Goal: Navigation & Orientation: Locate item on page

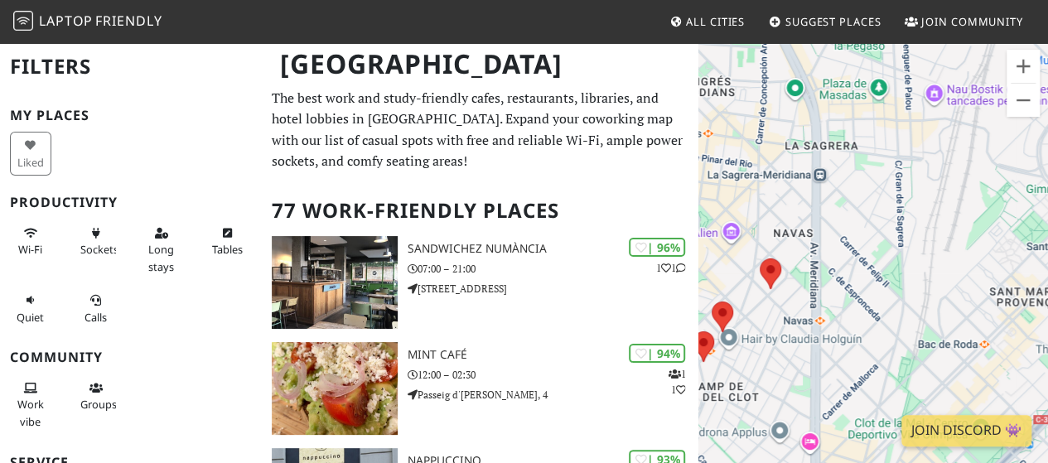
drag, startPoint x: 821, startPoint y: 209, endPoint x: 851, endPoint y: 131, distance: 83.7
click at [851, 131] on div "Para desplazarte, pulsa las teclas de flecha." at bounding box center [873, 272] width 350 height 463
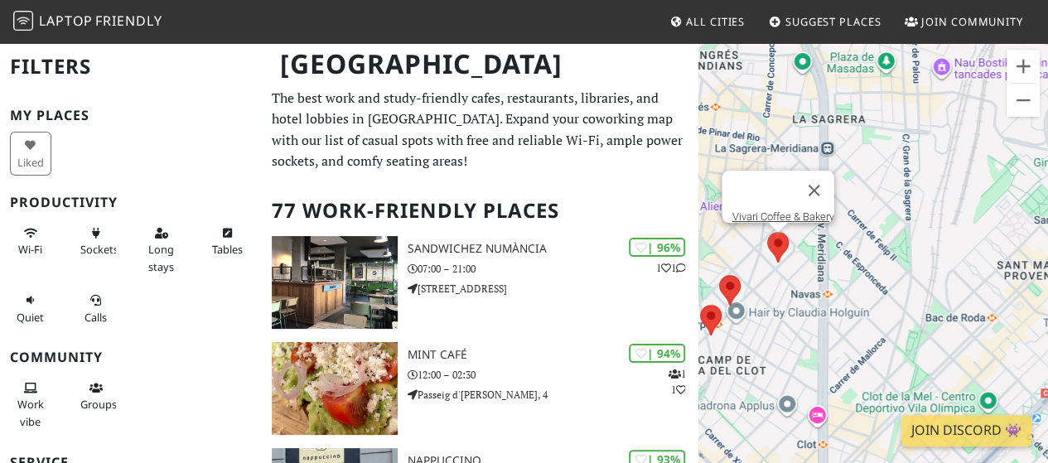
click at [779, 242] on div "Para desplazarte, pulsa las teclas de flecha. Vivari Coffee & Bakery" at bounding box center [873, 272] width 350 height 463
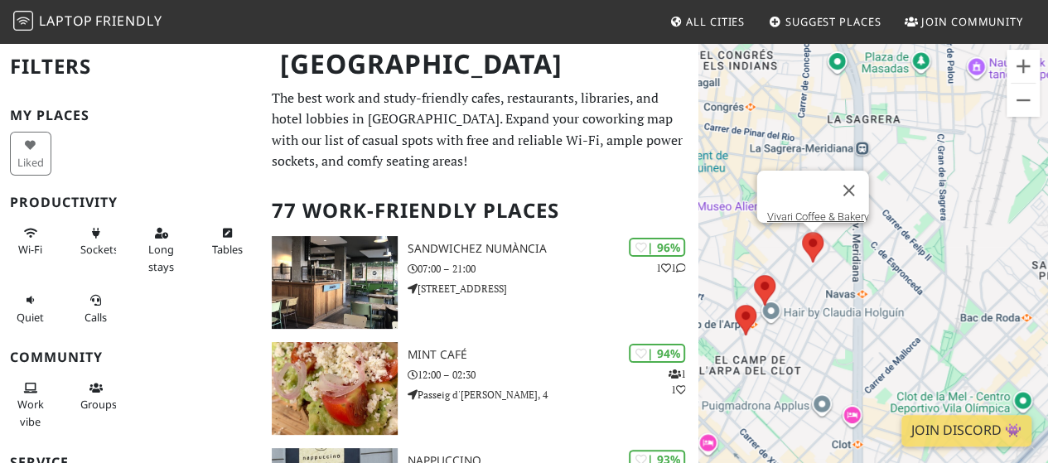
click at [802, 232] on area at bounding box center [802, 232] width 0 height 0
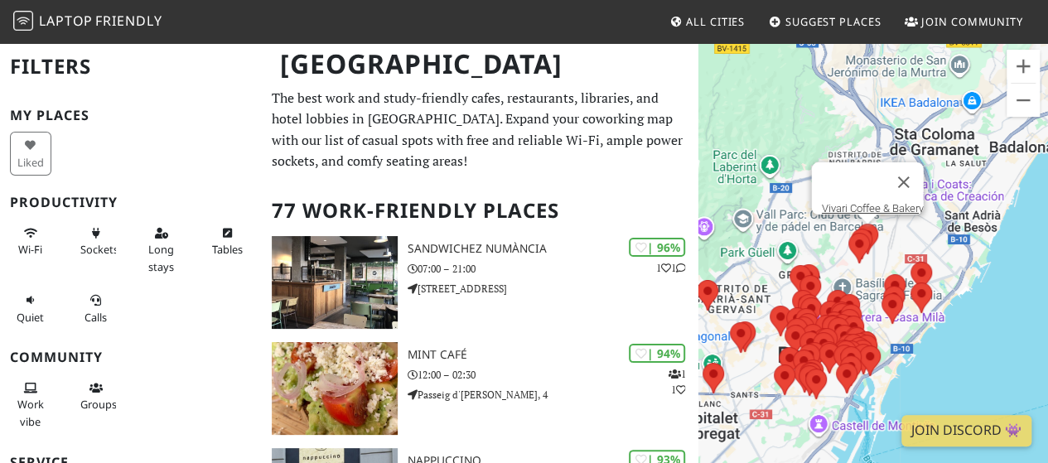
drag, startPoint x: 928, startPoint y: 306, endPoint x: 864, endPoint y: 224, distance: 103.7
click at [779, 194] on div "Para desplazarte, pulsa las teclas de flecha. Vivari Coffee & Bakery" at bounding box center [873, 272] width 350 height 463
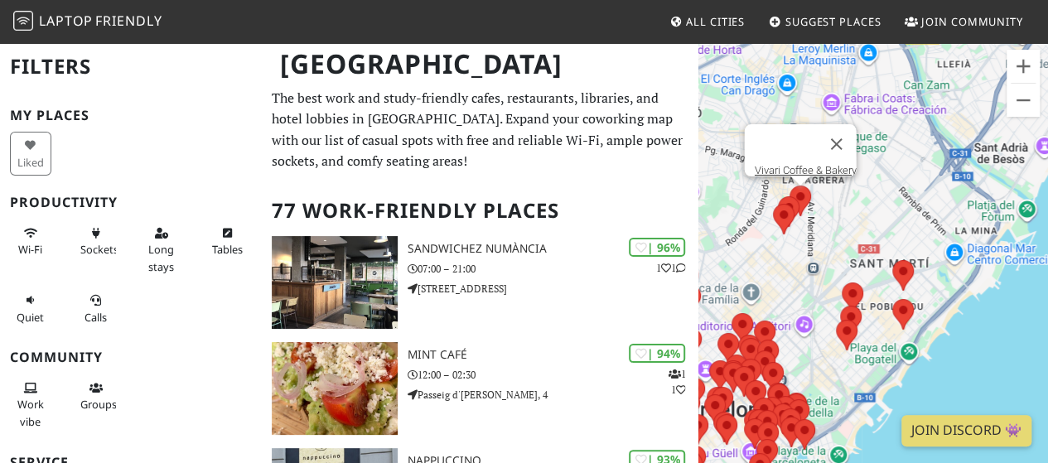
drag, startPoint x: 948, startPoint y: 277, endPoint x: 893, endPoint y: 202, distance: 93.6
click at [893, 202] on div "Para desplazarte, pulsa las teclas de flecha. Vivari Coffee & Bakery" at bounding box center [873, 272] width 350 height 463
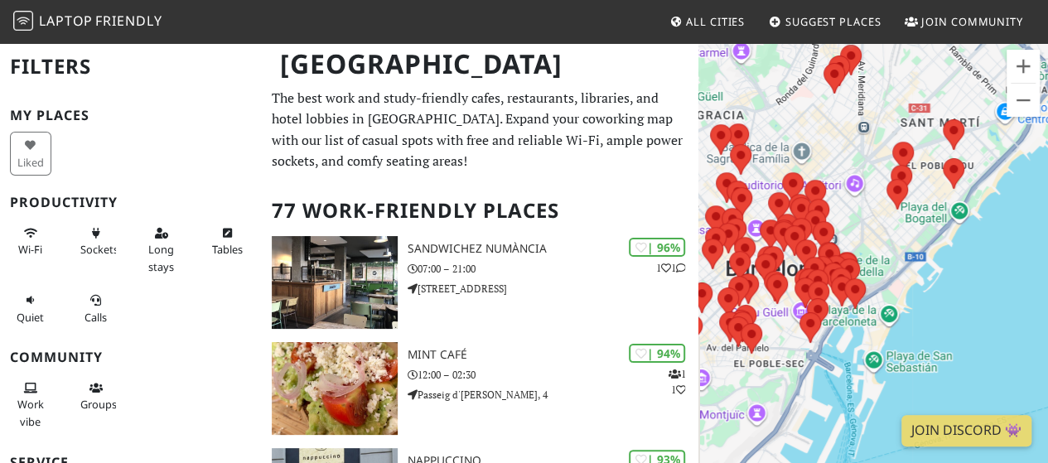
drag, startPoint x: 883, startPoint y: 324, endPoint x: 939, endPoint y: 173, distance: 160.9
click at [939, 173] on div "Para desplazarte, pulsa las teclas de flecha. Vivari Coffee & Bakery" at bounding box center [873, 272] width 350 height 463
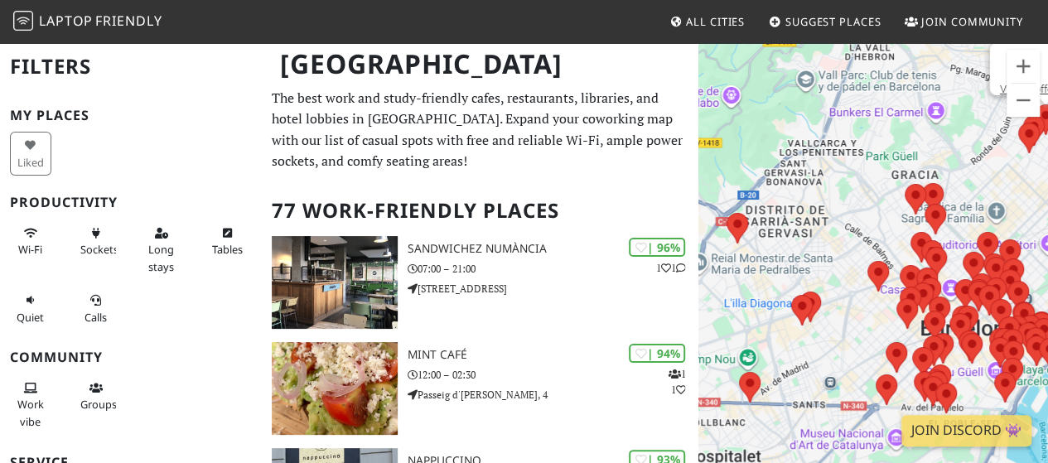
drag, startPoint x: 765, startPoint y: 193, endPoint x: 843, endPoint y: 163, distance: 83.4
click at [843, 163] on div "Para desplazarte, pulsa las teclas de flecha. Vivari Coffee & Bakery" at bounding box center [873, 272] width 350 height 463
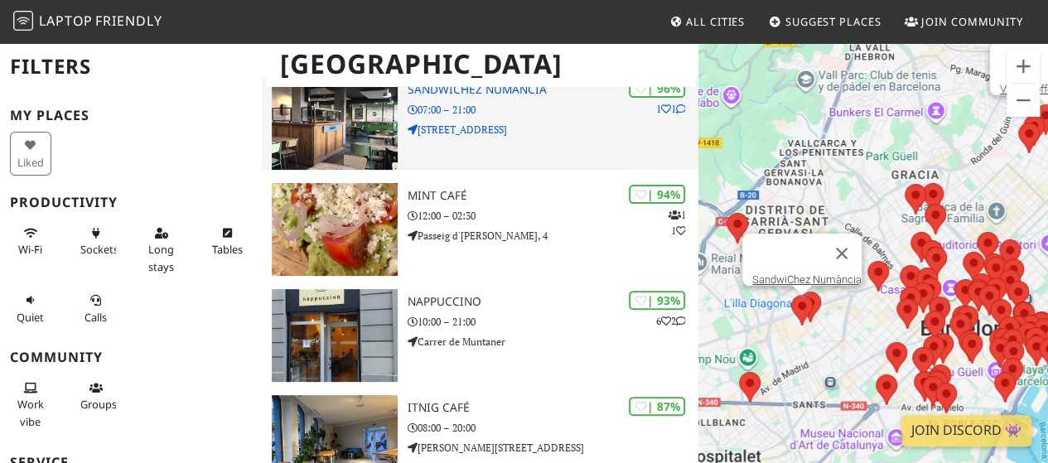
scroll to position [166, 0]
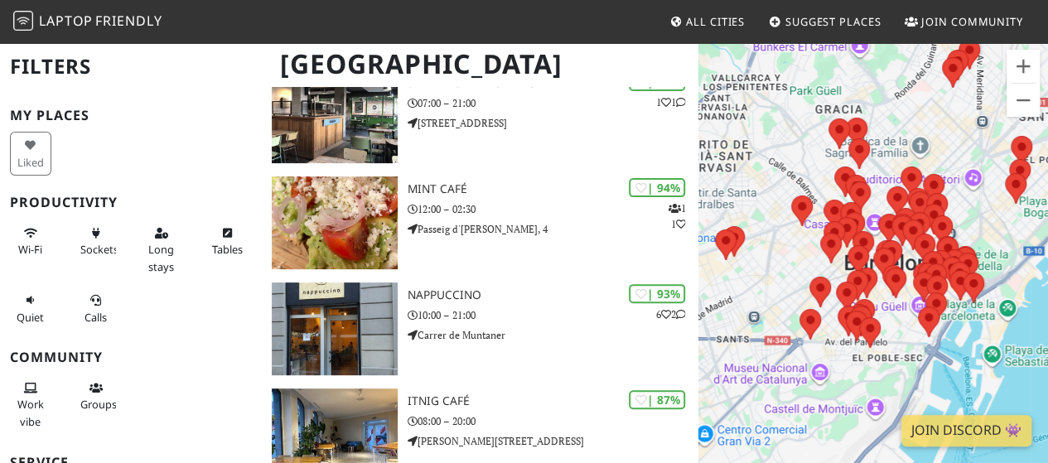
drag, startPoint x: 881, startPoint y: 212, endPoint x: 792, endPoint y: 143, distance: 112.8
click at [788, 143] on div "Para desplazarte, pulsa las teclas de flecha. Vivari Coffee & Bakery" at bounding box center [873, 272] width 350 height 463
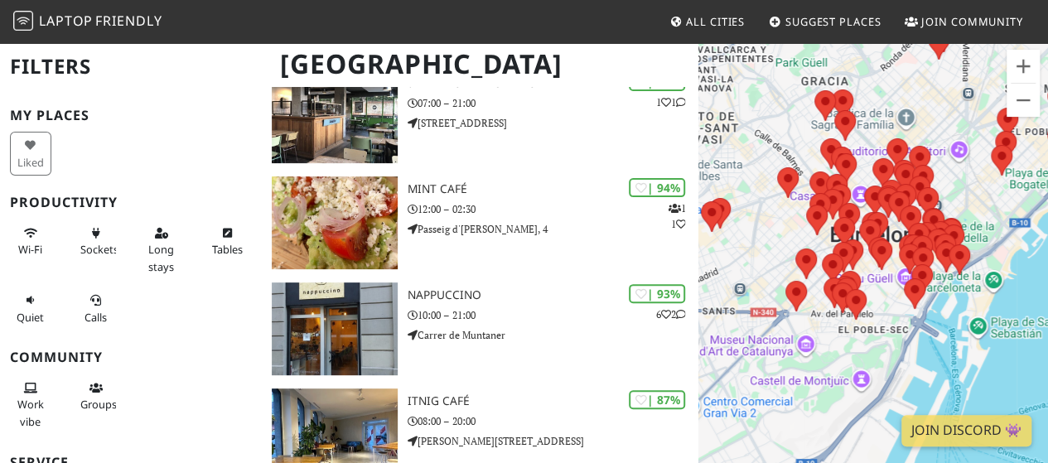
drag, startPoint x: 955, startPoint y: 138, endPoint x: 933, endPoint y: 166, distance: 35.3
click at [938, 107] on div "Para desplazarte, pulsa las teclas de flecha. Vivari Coffee & Bakery" at bounding box center [873, 272] width 350 height 463
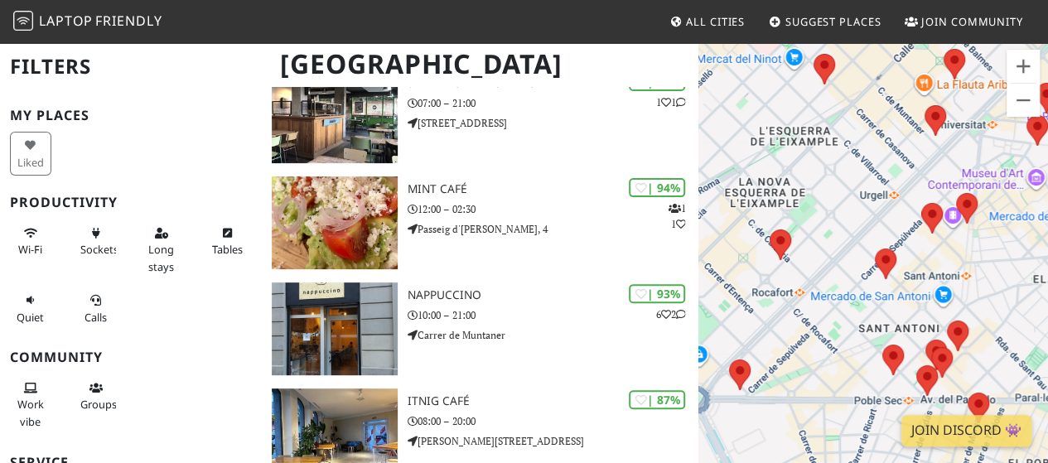
drag, startPoint x: 797, startPoint y: 215, endPoint x: 880, endPoint y: 166, distance: 95.7
click at [880, 166] on div "Para desplazarte, pulsa las teclas de flecha. Vivari Coffee & Bakery" at bounding box center [873, 272] width 350 height 463
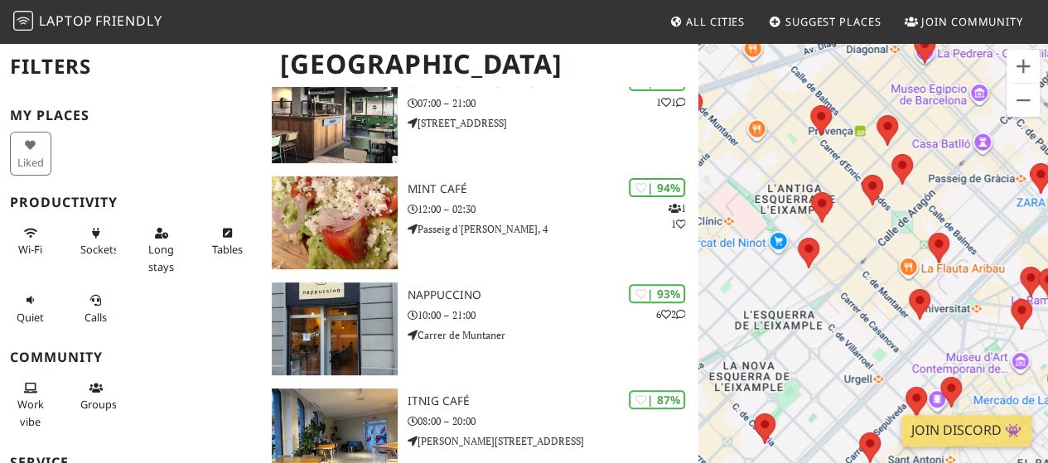
drag, startPoint x: 860, startPoint y: 219, endPoint x: 843, endPoint y: 404, distance: 185.4
click at [843, 404] on div "Para desplazarte, pulsa las teclas de flecha. Vivari Coffee & Bakery" at bounding box center [873, 272] width 350 height 463
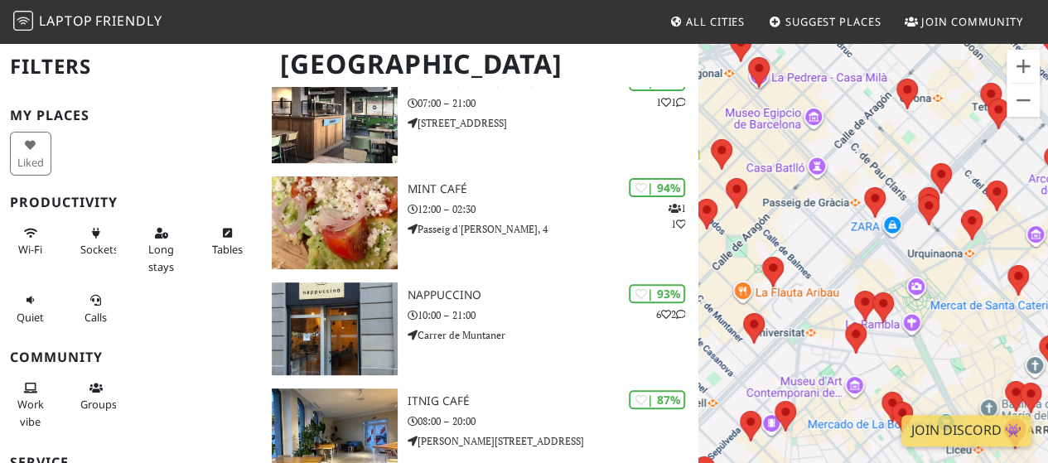
drag, startPoint x: 946, startPoint y: 124, endPoint x: 779, endPoint y: 148, distance: 169.0
click at [779, 148] on div "Para desplazarte, pulsa las teclas de flecha. Vivari Coffee & Bakery" at bounding box center [873, 272] width 350 height 463
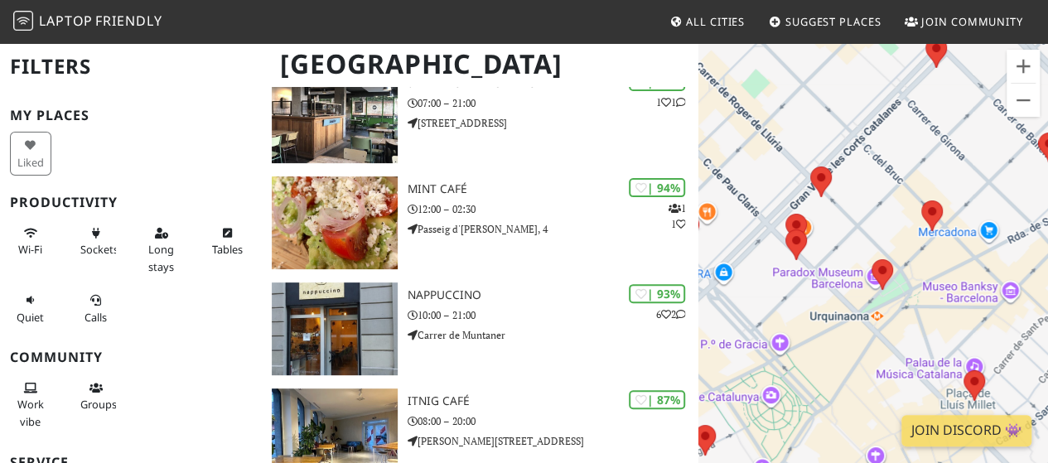
drag, startPoint x: 959, startPoint y: 233, endPoint x: 845, endPoint y: 261, distance: 117.7
click at [843, 259] on div "Para desplazarte, pulsa las teclas de flecha. Vivari Coffee & Bakery" at bounding box center [873, 272] width 350 height 463
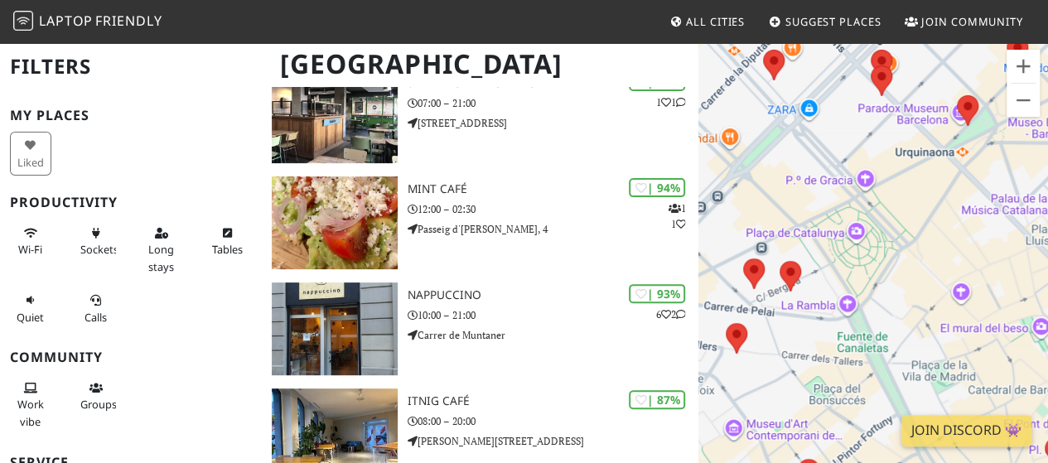
drag, startPoint x: 808, startPoint y: 276, endPoint x: 894, endPoint y: 73, distance: 220.1
click at [894, 73] on div "Para desplazarte, pulsa las teclas de flecha. Vivari Coffee & Bakery" at bounding box center [873, 272] width 350 height 463
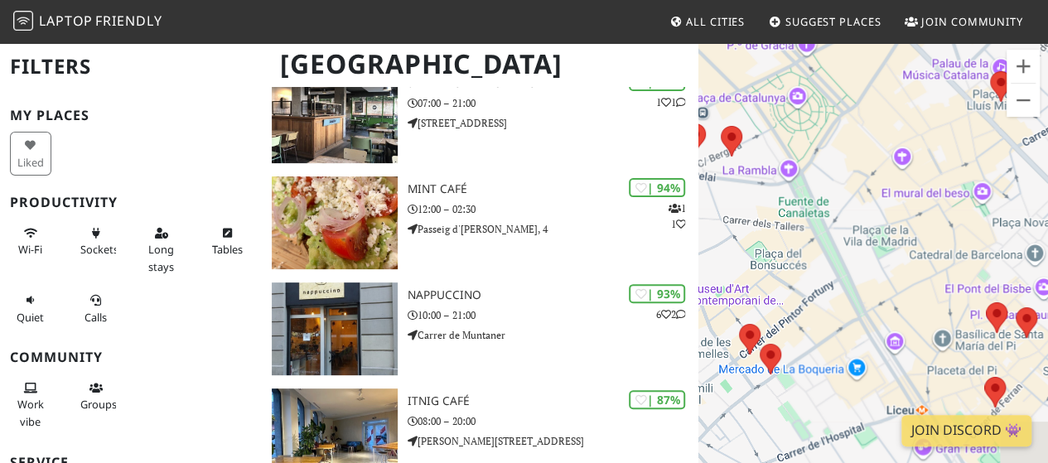
drag, startPoint x: 885, startPoint y: 301, endPoint x: 778, endPoint y: 198, distance: 148.2
click at [778, 198] on div "Para desplazarte, pulsa las teclas de flecha. Vivari Coffee & Bakery" at bounding box center [873, 272] width 350 height 463
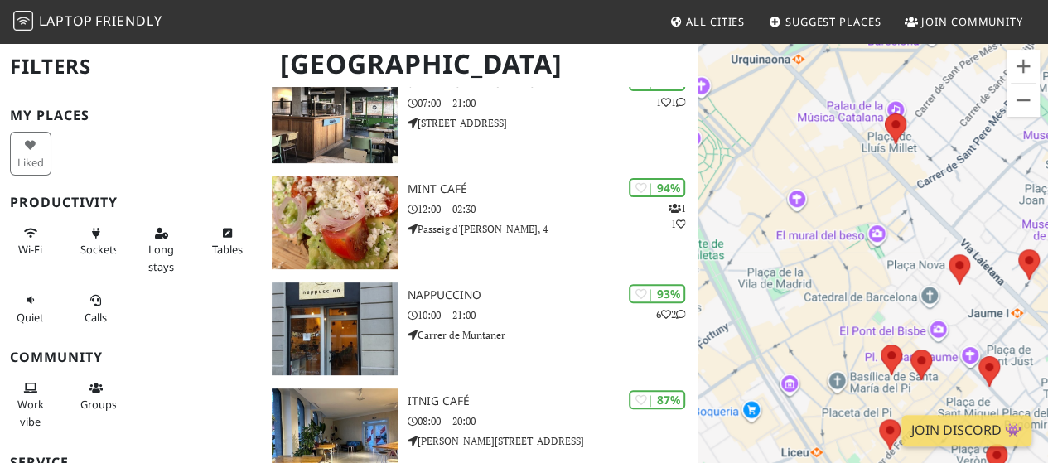
drag, startPoint x: 918, startPoint y: 235, endPoint x: 847, endPoint y: 262, distance: 76.0
click at [847, 262] on div "Para desplazarte, pulsa las teclas de flecha. Vivari Coffee & Bakery" at bounding box center [873, 272] width 350 height 463
